Goal: Navigation & Orientation: Find specific page/section

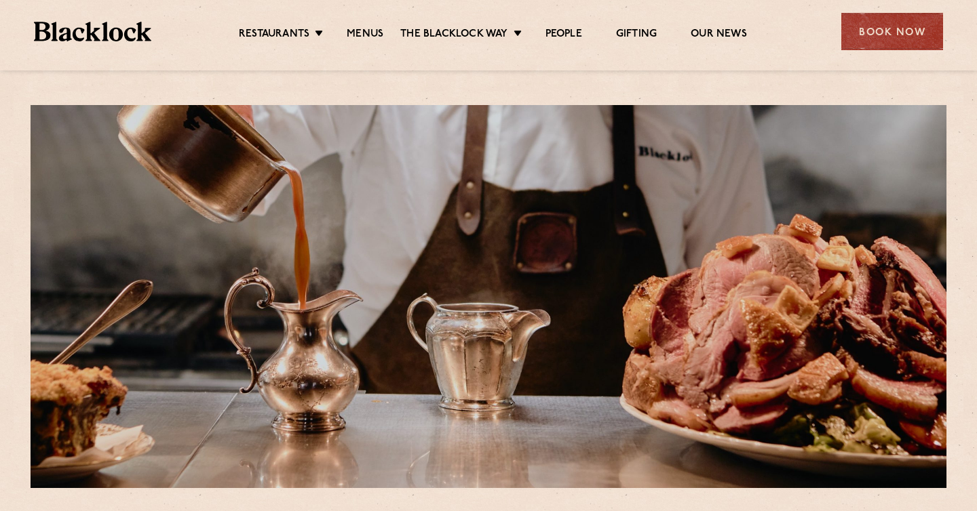
scroll to position [547, 0]
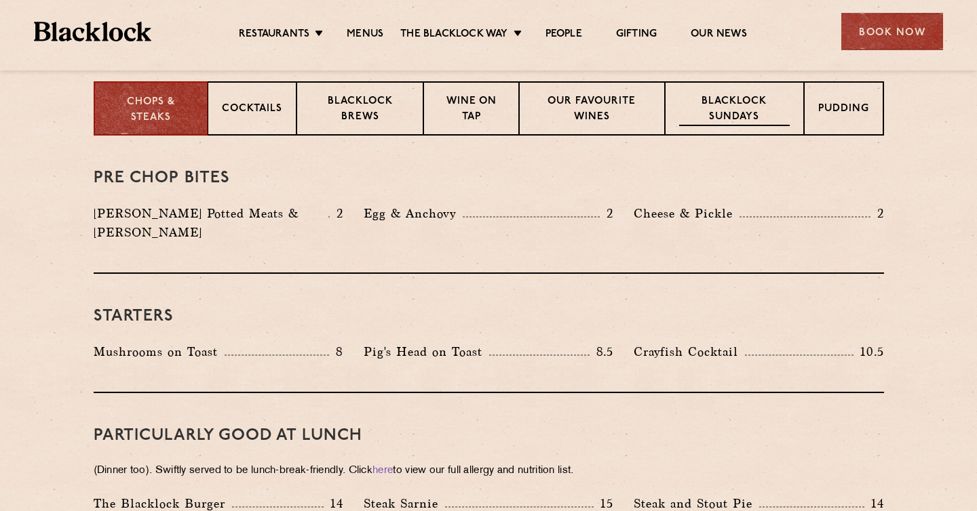
click at [697, 92] on div "Blacklock Sundays" at bounding box center [734, 108] width 138 height 54
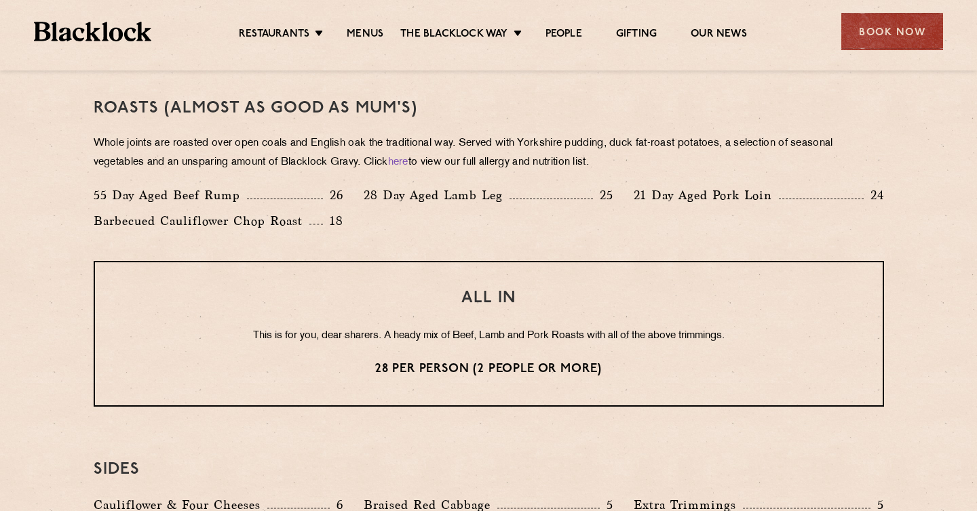
scroll to position [90, 0]
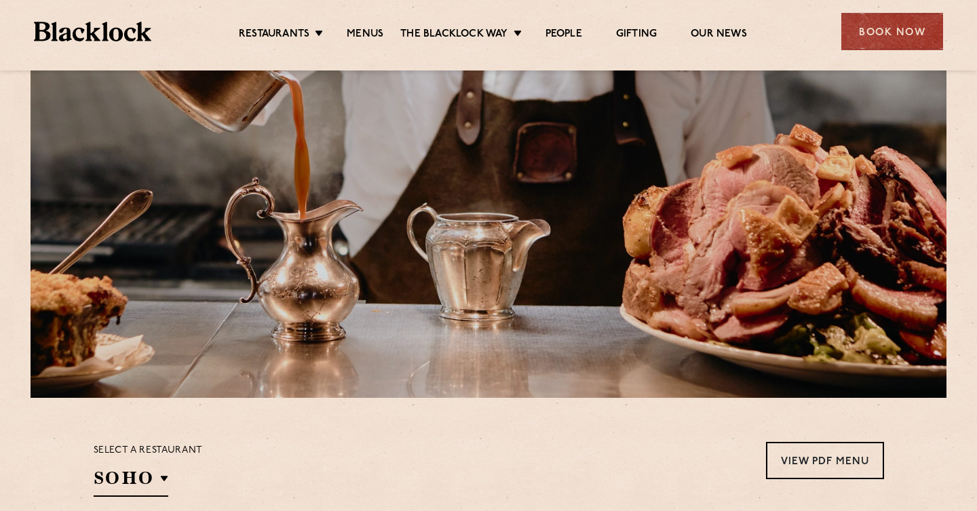
click at [104, 45] on div "Restaurants Soho City Shoreditch Covent Garden Canary Wharf Manchester Birmingh…" at bounding box center [489, 30] width 950 height 60
click at [102, 29] on img at bounding box center [92, 32] width 117 height 20
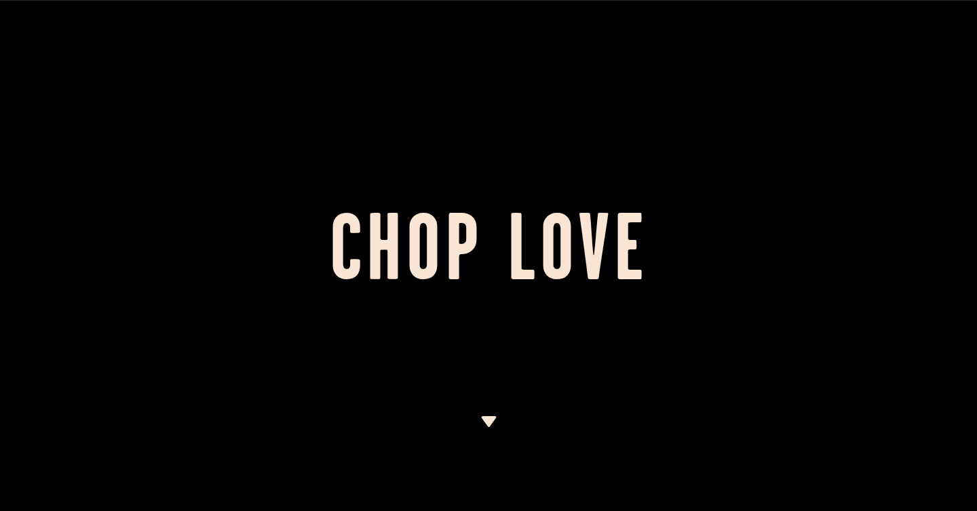
click at [493, 416] on img at bounding box center [488, 421] width 17 height 11
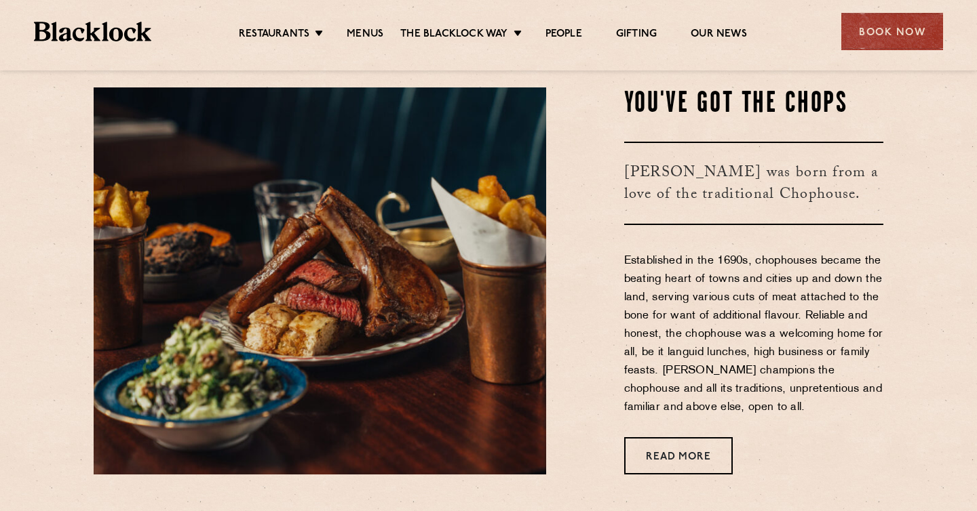
scroll to position [468, 0]
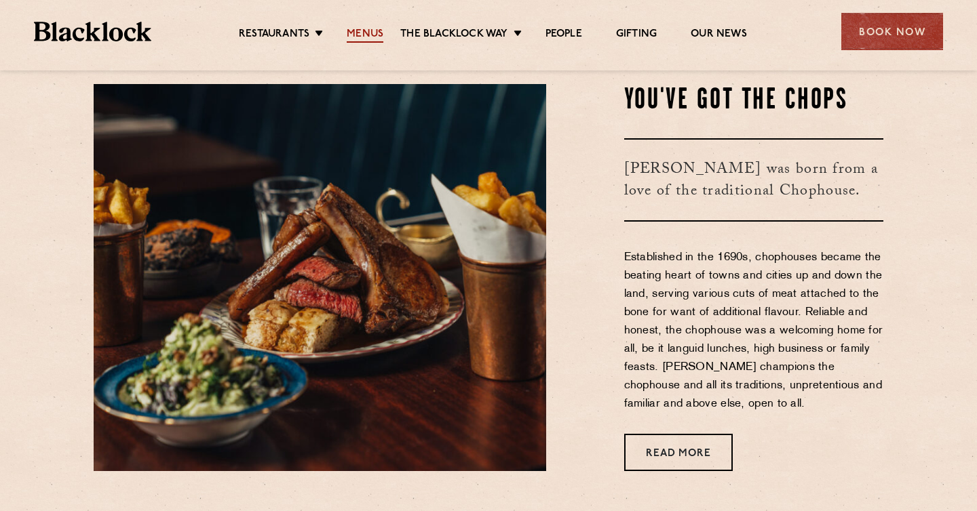
click at [362, 33] on link "Menus" at bounding box center [365, 35] width 37 height 15
